Goal: Task Accomplishment & Management: Use online tool/utility

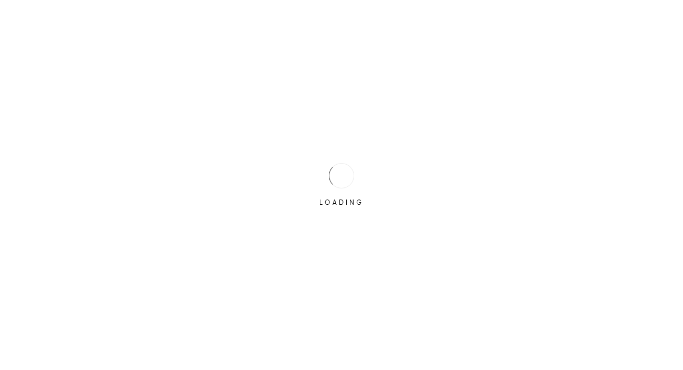
click at [666, 13] on div "LOADING" at bounding box center [341, 185] width 683 height 370
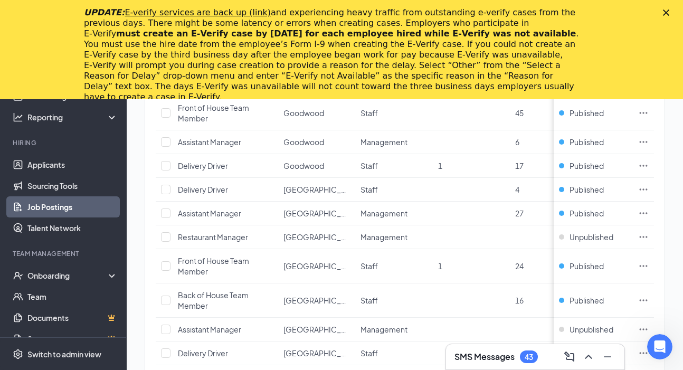
scroll to position [617, 0]
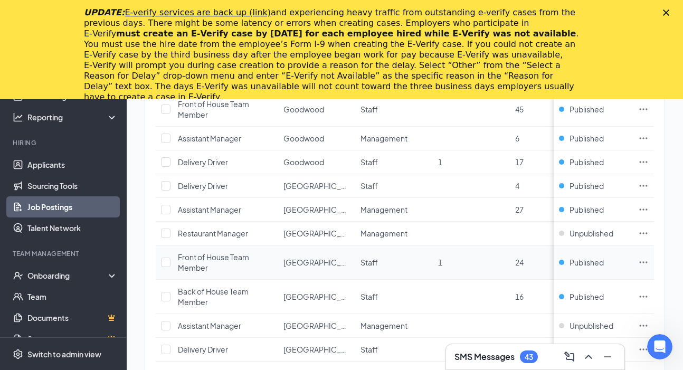
click at [642, 262] on icon "Ellipses" at bounding box center [643, 262] width 11 height 11
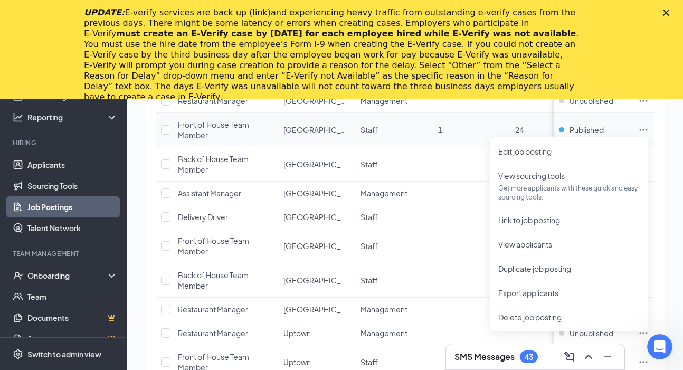
scroll to position [748, 0]
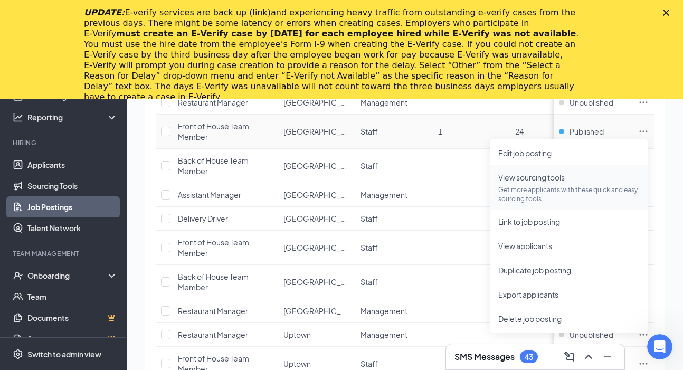
click at [523, 195] on p "Get more applicants with these quick and easy sourcing tools." at bounding box center [568, 194] width 141 height 18
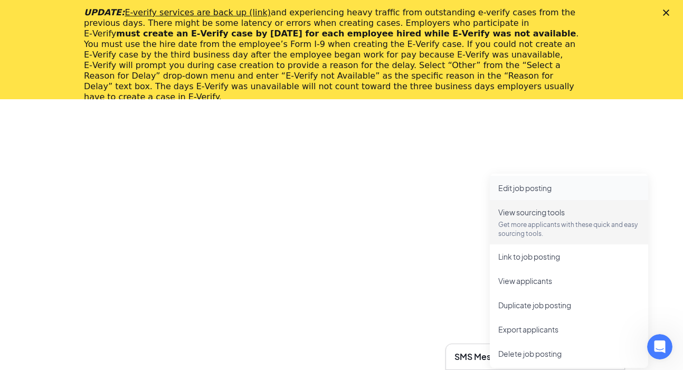
scroll to position [554, 0]
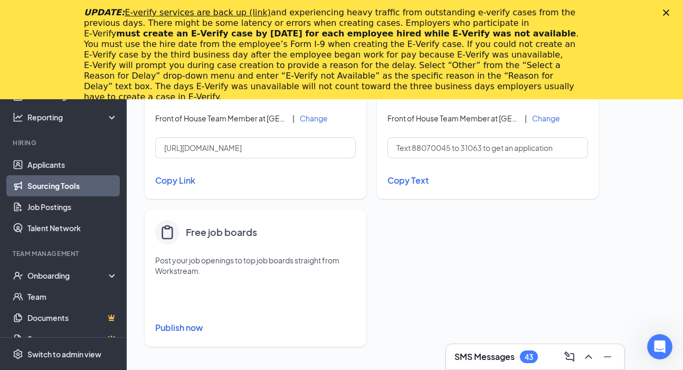
click at [666, 9] on div "UPDATE: E-verify services are back up (link) and experiencing heavy traffic fro…" at bounding box center [341, 54] width 683 height 101
click at [666, 11] on icon "Close" at bounding box center [666, 13] width 6 height 6
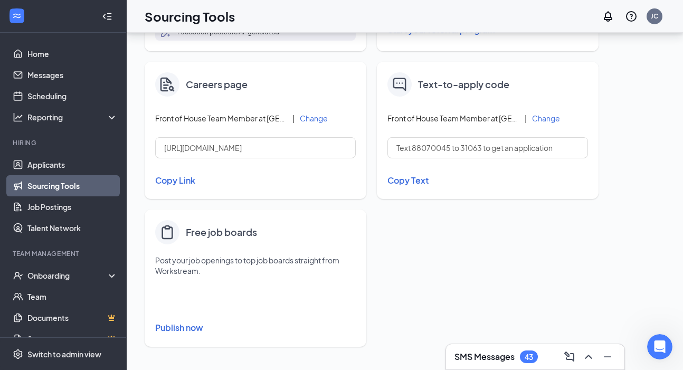
scroll to position [455, 0]
click at [80, 185] on link "Sourcing Tools" at bounding box center [72, 185] width 90 height 21
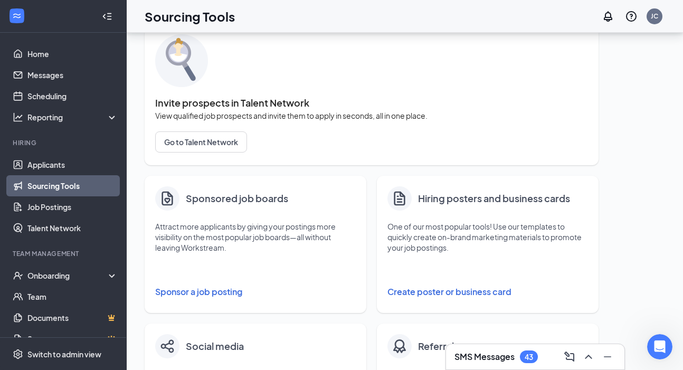
scroll to position [43, 0]
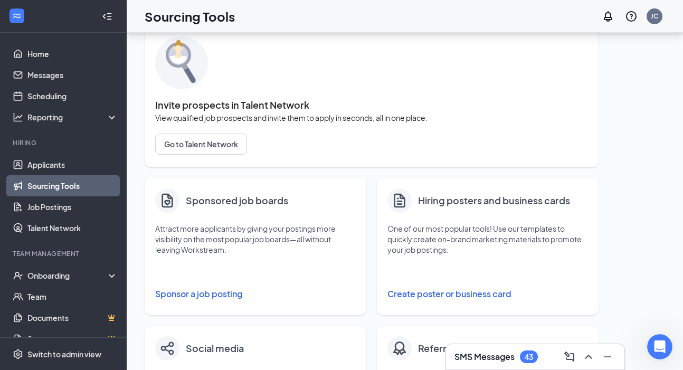
click at [406, 296] on button "Create poster or business card" at bounding box center [487, 293] width 201 height 21
type input "PNG"
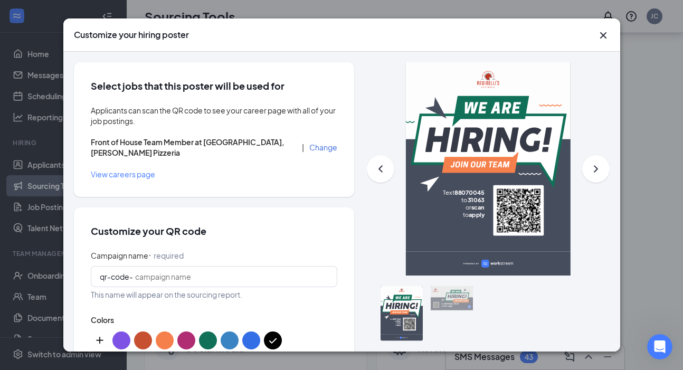
click at [329, 148] on button "Change" at bounding box center [323, 147] width 28 height 7
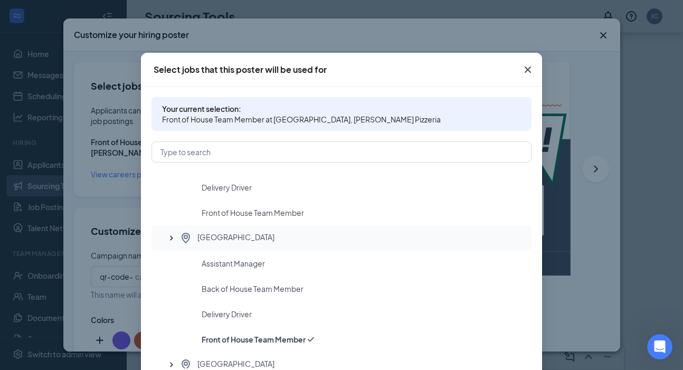
scroll to position [402, 0]
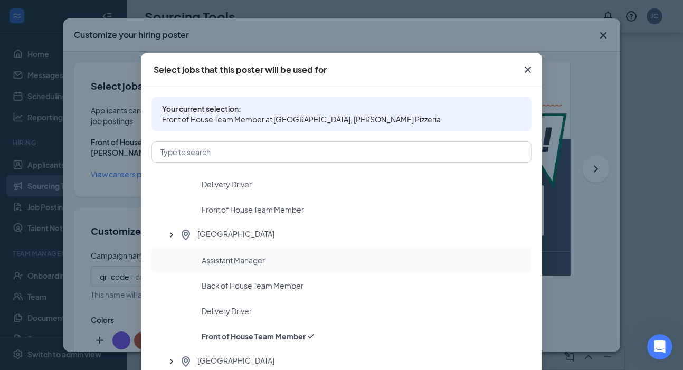
click at [321, 248] on div "Assistant Manager" at bounding box center [342, 260] width 380 height 25
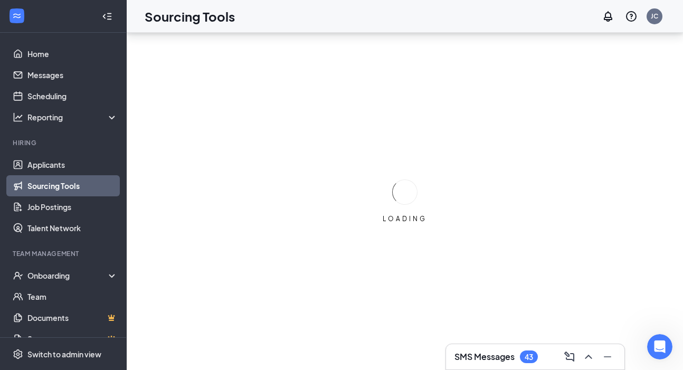
scroll to position [0, 0]
click at [321, 248] on div "LOADING" at bounding box center [405, 201] width 556 height 337
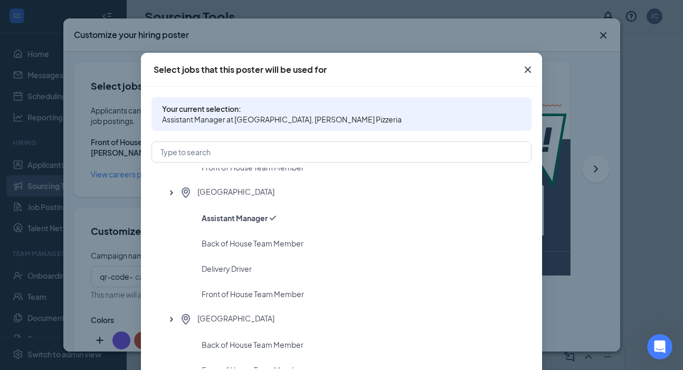
scroll to position [444, 0]
click at [255, 187] on div "[GEOGRAPHIC_DATA]" at bounding box center [351, 192] width 344 height 13
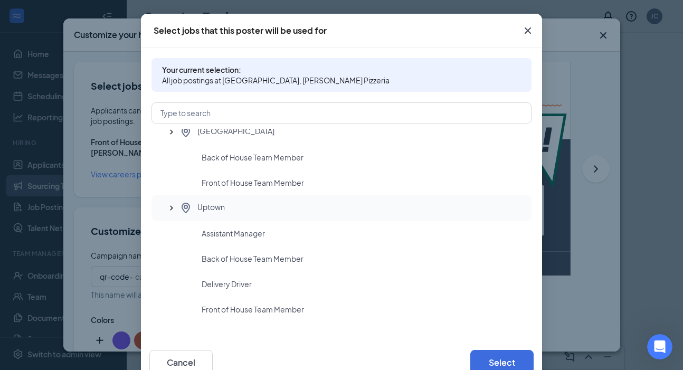
scroll to position [58, 0]
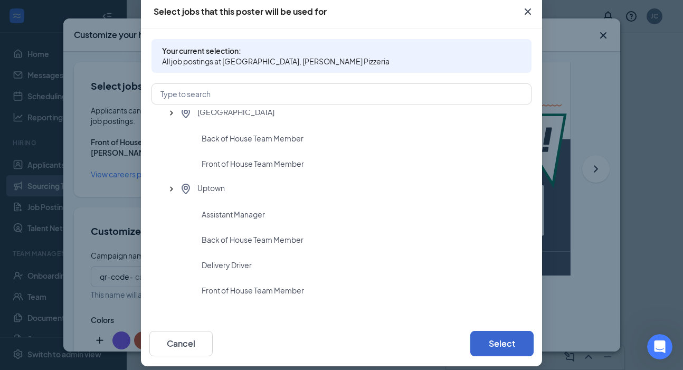
click at [520, 337] on button "Select" at bounding box center [501, 343] width 63 height 25
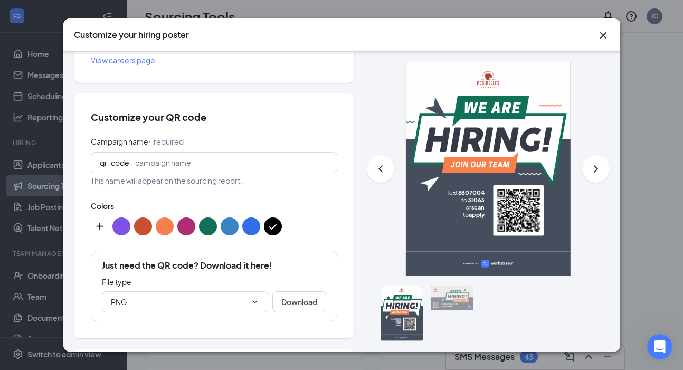
scroll to position [115, 0]
click at [187, 156] on input "Campaign name ⠂ required" at bounding box center [231, 162] width 193 height 12
type input "l"
type input "counter"
click at [213, 217] on button "color button #117058" at bounding box center [208, 226] width 18 height 18
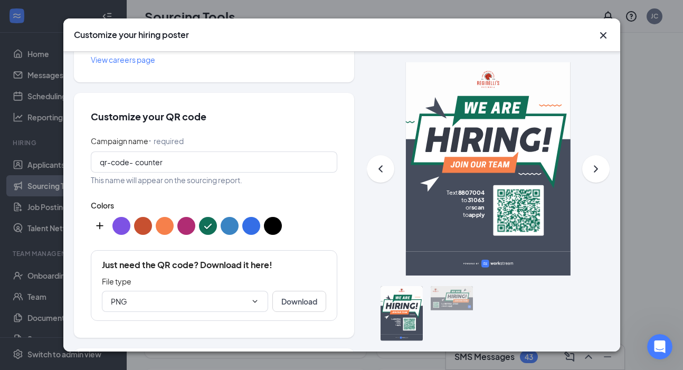
click at [193, 217] on button "color button #B02C73" at bounding box center [186, 226] width 18 height 18
click at [276, 217] on button "color button #000000" at bounding box center [273, 226] width 18 height 18
click at [103, 217] on button "custom-color-button" at bounding box center [100, 226] width 18 height 18
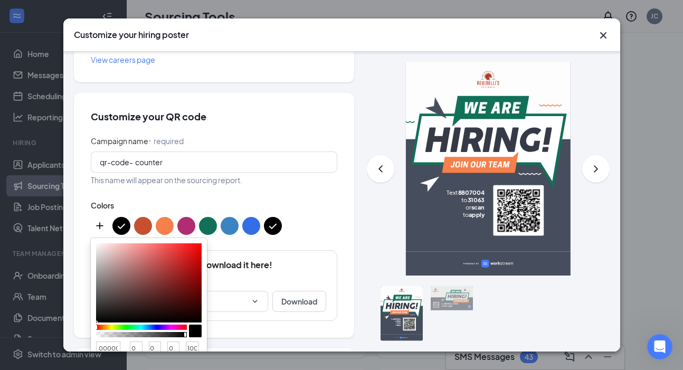
click at [174, 332] on div at bounding box center [142, 334] width 88 height 5
click at [167, 332] on div at bounding box center [142, 334] width 88 height 5
click at [186, 332] on div at bounding box center [186, 334] width 2 height 5
click at [340, 220] on div "Customize your QR code Campaign name ⠂ required qr-code- counter This name will…" at bounding box center [214, 215] width 280 height 245
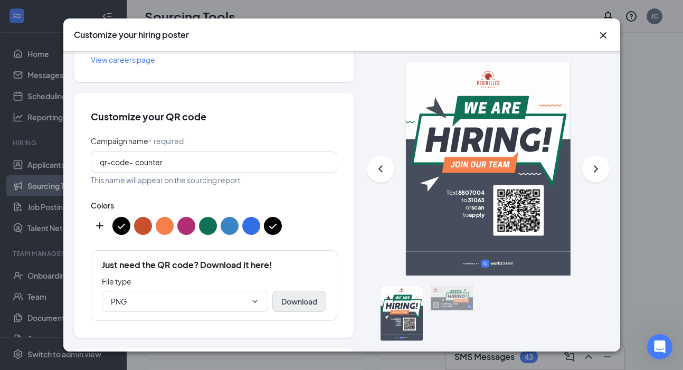
click at [296, 291] on button "Download" at bounding box center [299, 301] width 54 height 21
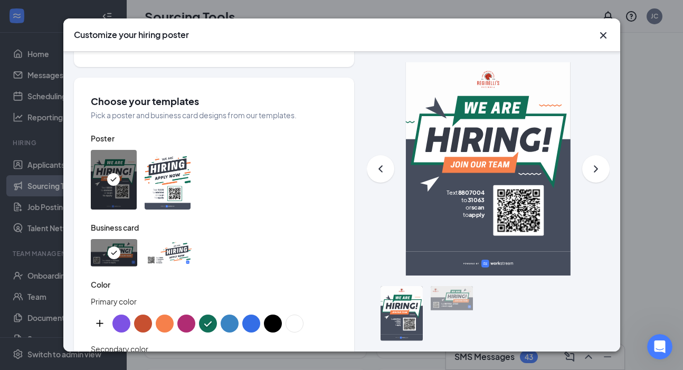
scroll to position [385, 0]
